Goal: Task Accomplishment & Management: Complete application form

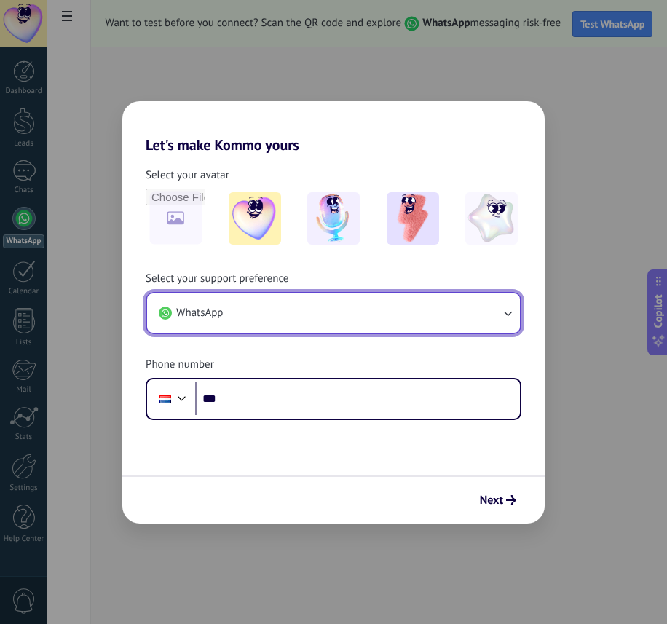
click at [275, 307] on button "WhatsApp" at bounding box center [333, 313] width 373 height 39
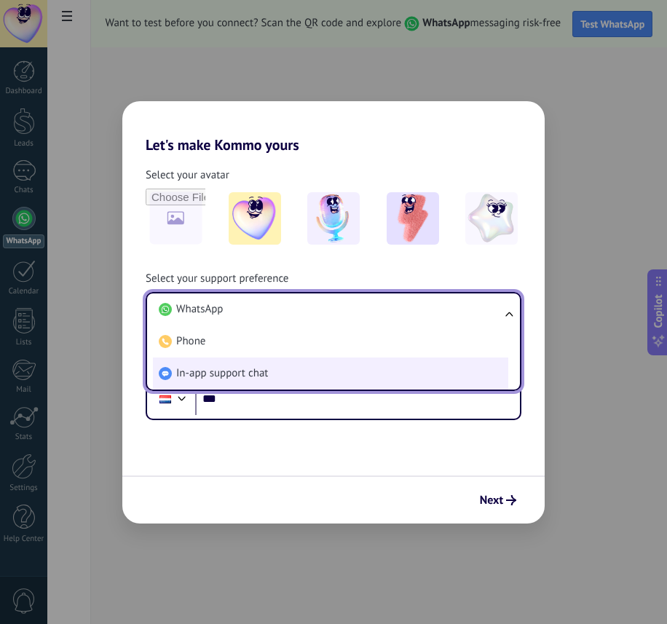
click at [248, 375] on span "In-app support chat" at bounding box center [222, 373] width 92 height 15
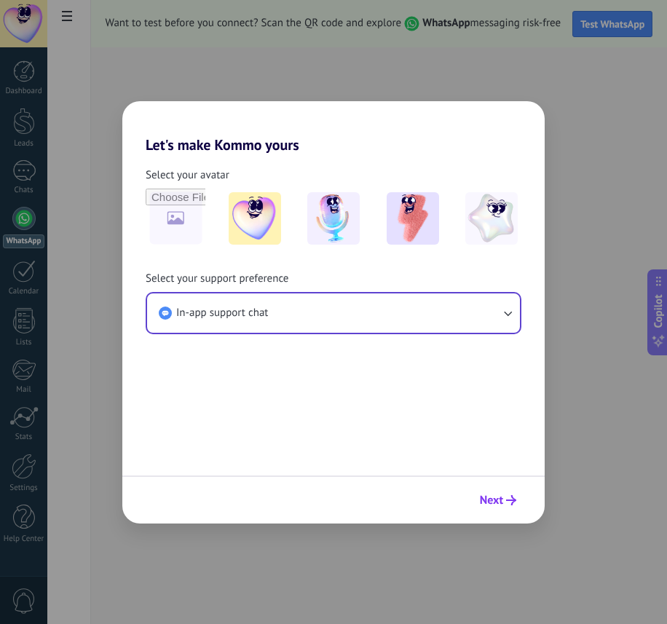
click at [483, 500] on span "Next" at bounding box center [491, 500] width 23 height 10
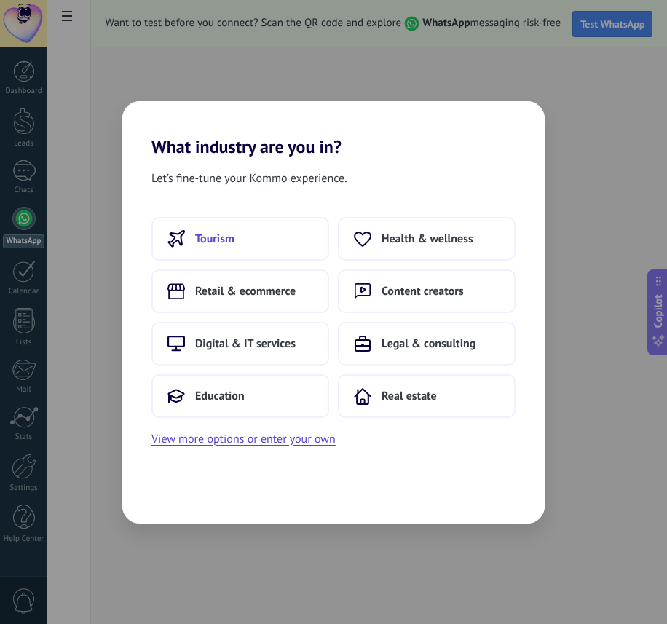
click at [216, 237] on span "Tourism" at bounding box center [214, 239] width 39 height 15
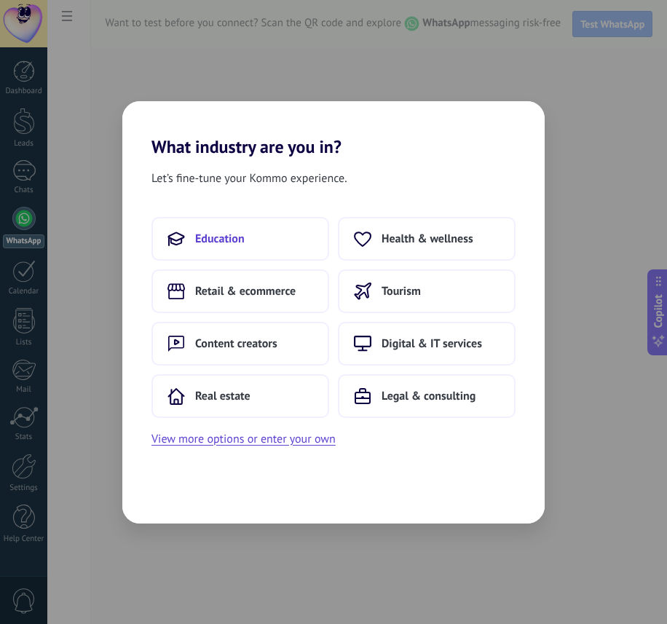
click at [224, 242] on span "Education" at bounding box center [220, 239] width 50 height 15
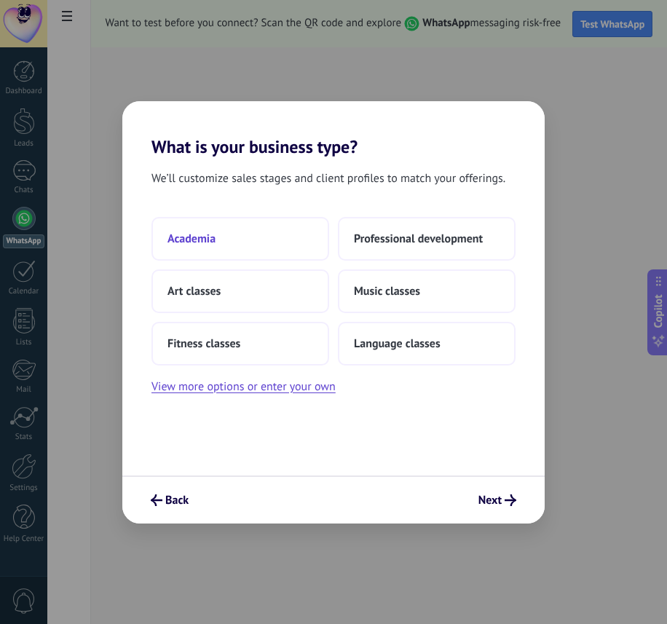
click at [212, 240] on span "Academia" at bounding box center [192, 239] width 48 height 15
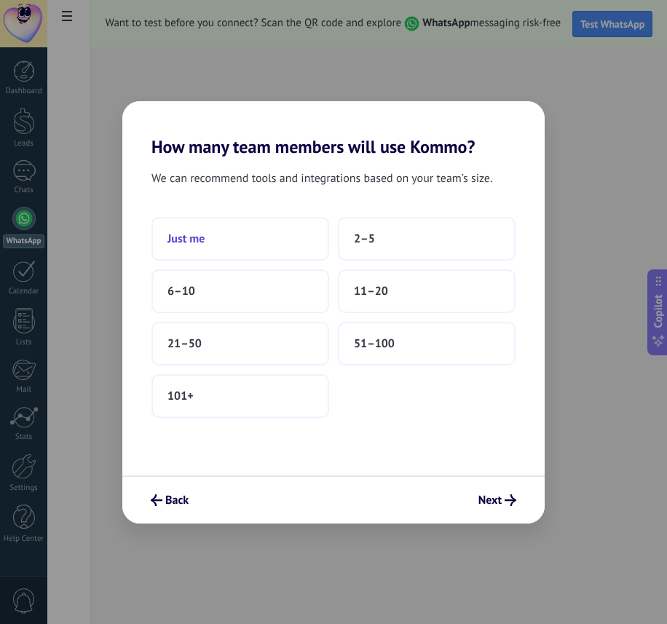
click at [193, 242] on span "Just me" at bounding box center [186, 239] width 37 height 15
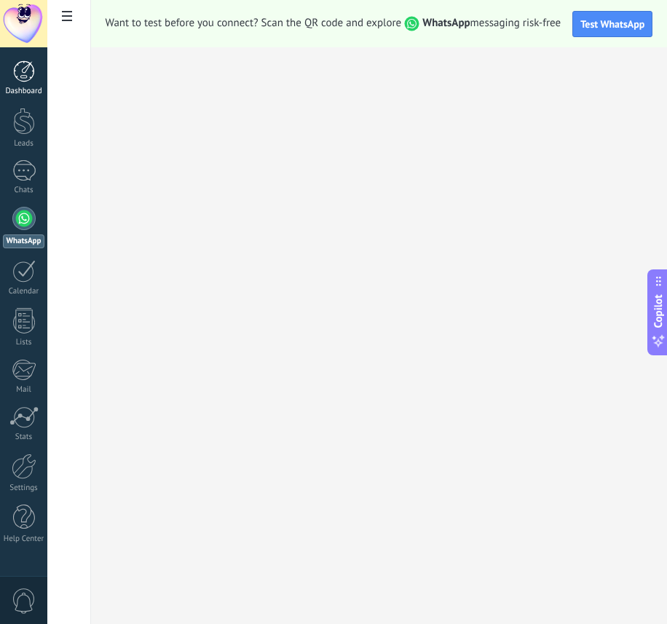
click at [27, 71] on div at bounding box center [24, 71] width 22 height 22
